Goal: Information Seeking & Learning: Learn about a topic

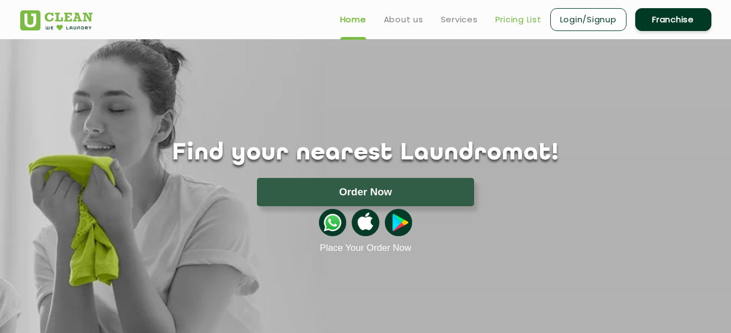
click at [512, 14] on link "Pricing List" at bounding box center [518, 19] width 46 height 13
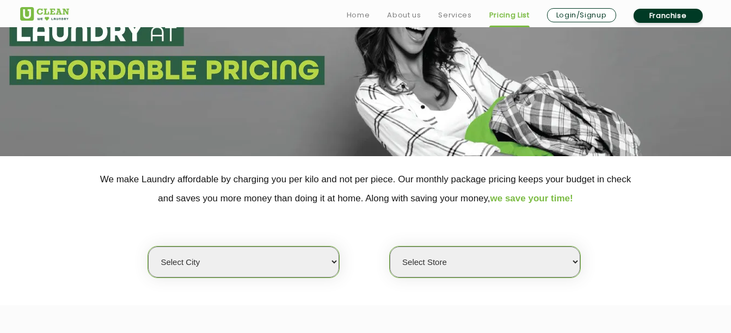
scroll to position [96, 0]
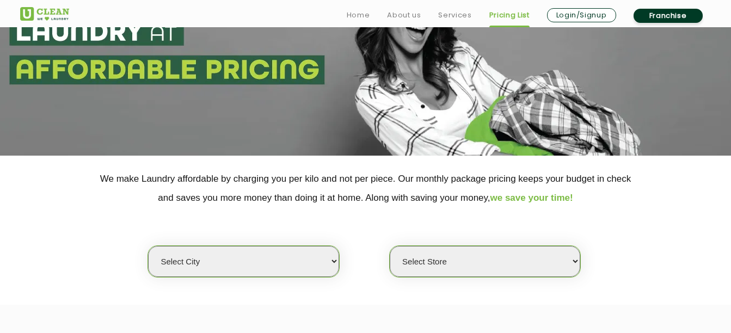
click at [291, 264] on select "Select city" at bounding box center [243, 261] width 190 height 31
click at [351, 223] on div "Select city Select Store" at bounding box center [365, 242] width 707 height 70
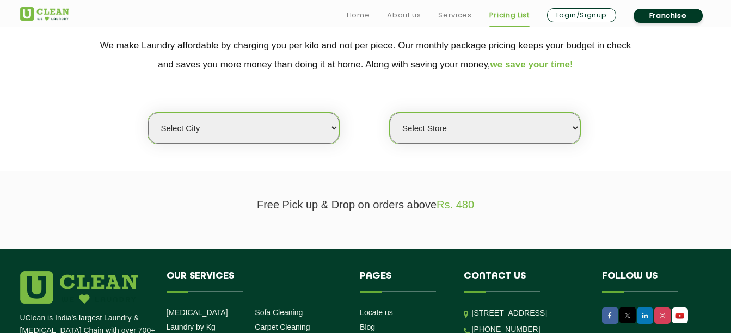
scroll to position [232, 0]
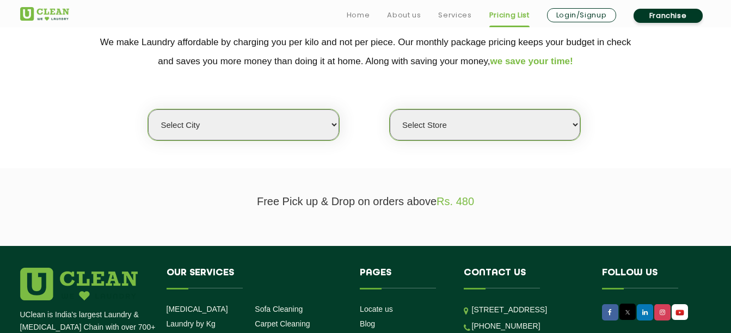
click at [258, 122] on select "Select city" at bounding box center [243, 124] width 190 height 31
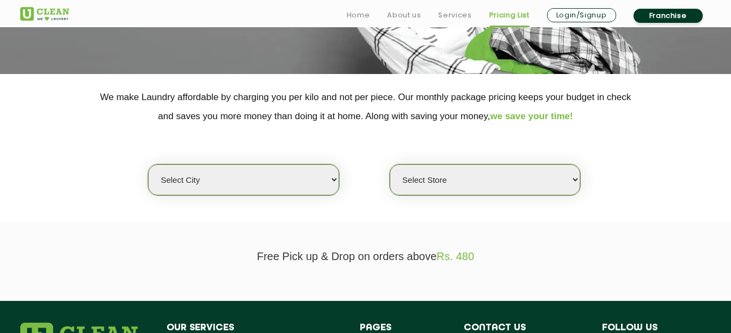
scroll to position [262, 0]
